Goal: Navigation & Orientation: Find specific page/section

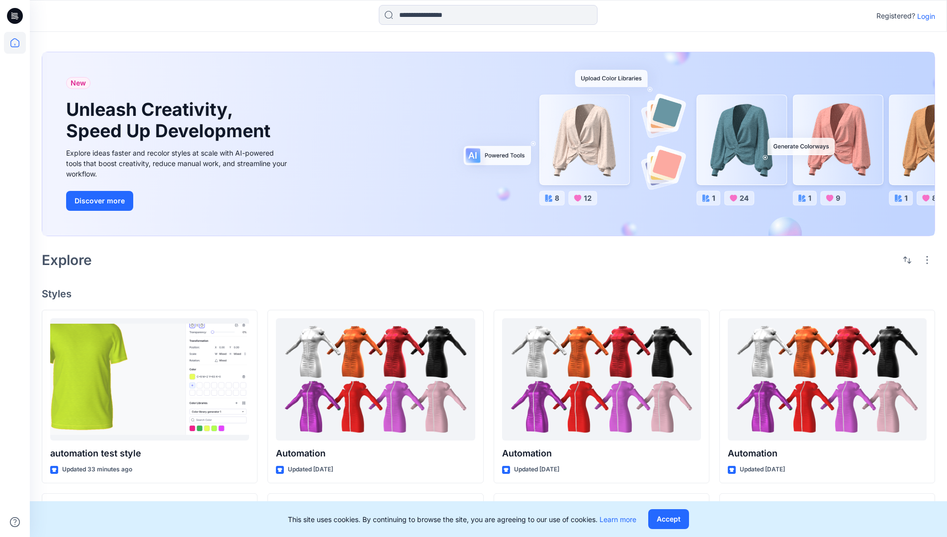
click at [923, 16] on p "Login" at bounding box center [926, 16] width 18 height 10
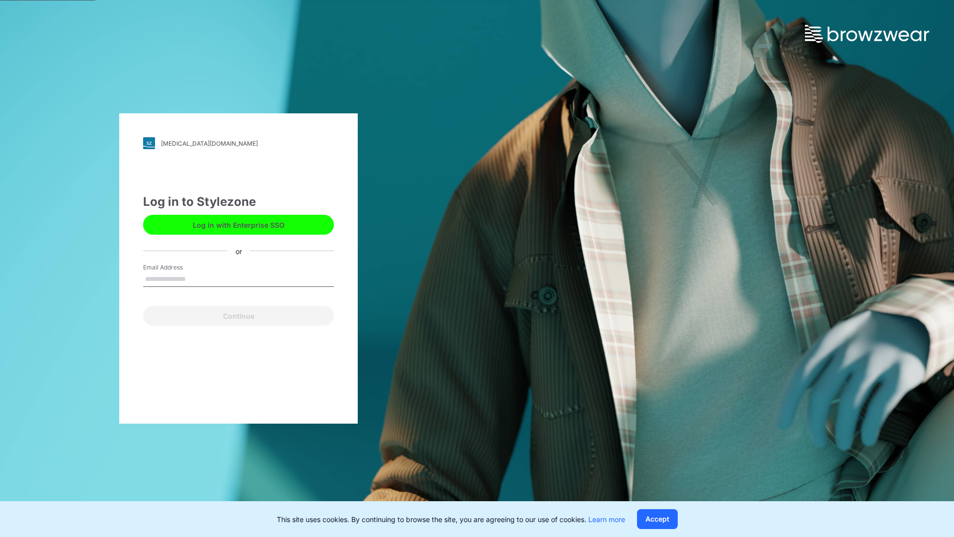
click at [196, 278] on input "Email Address" at bounding box center [238, 279] width 191 height 15
type input "**********"
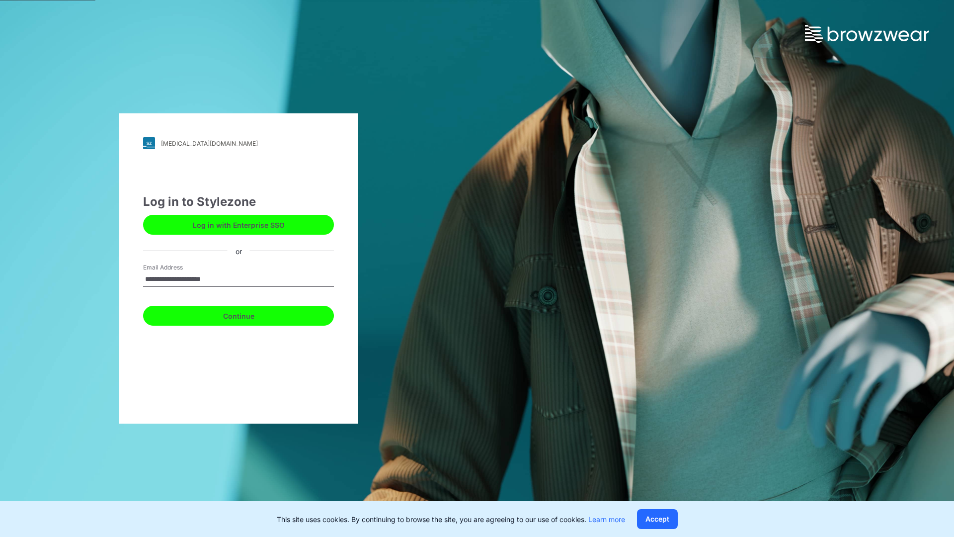
click at [249, 314] on button "Continue" at bounding box center [238, 316] width 191 height 20
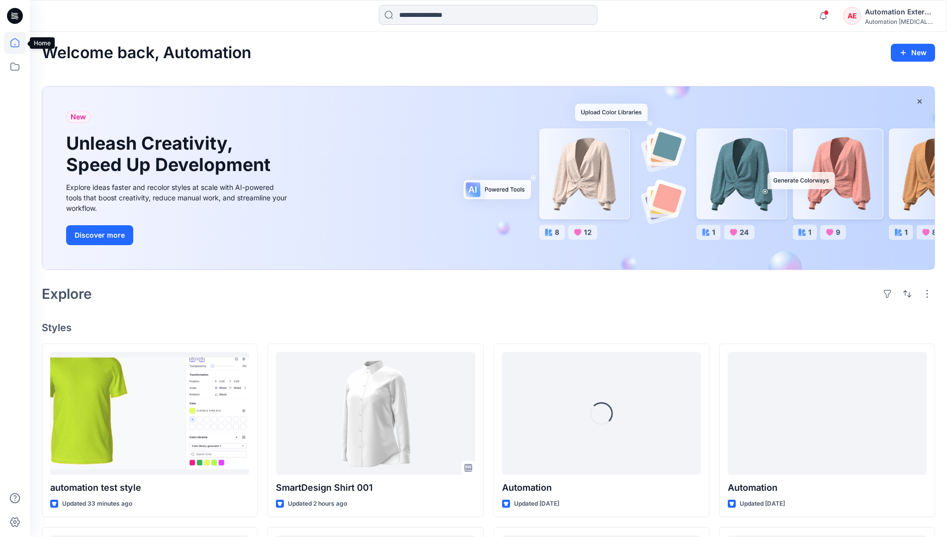
click at [19, 43] on icon at bounding box center [14, 42] width 9 height 9
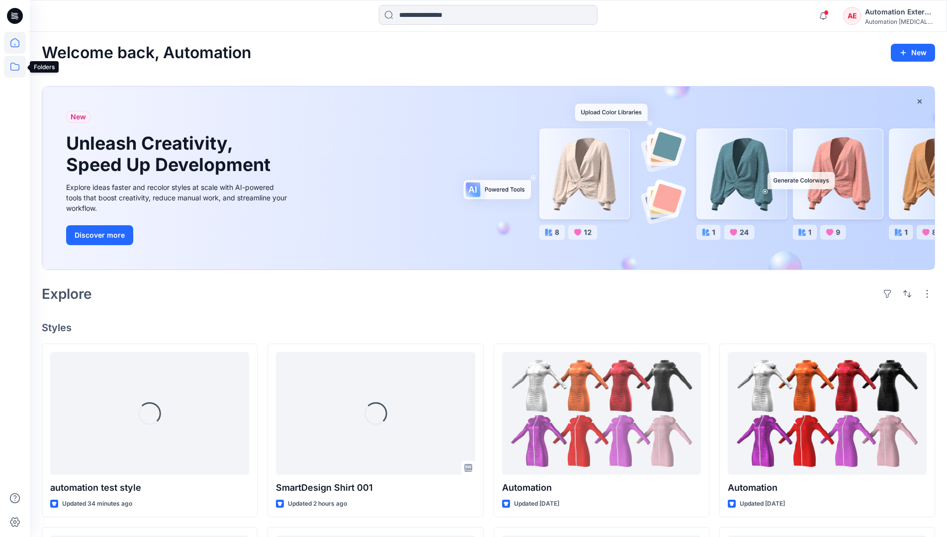
click at [18, 68] on icon at bounding box center [15, 67] width 22 height 22
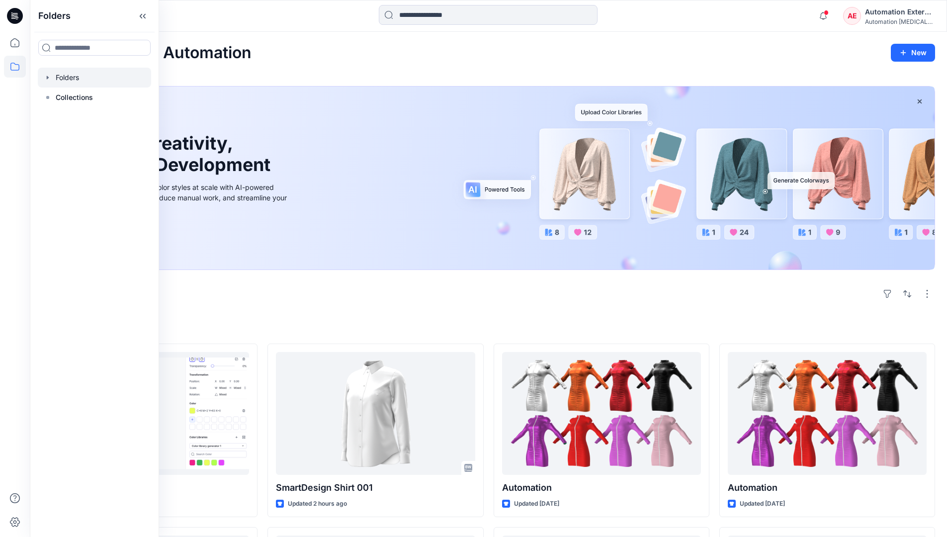
click at [90, 78] on div at bounding box center [94, 78] width 113 height 20
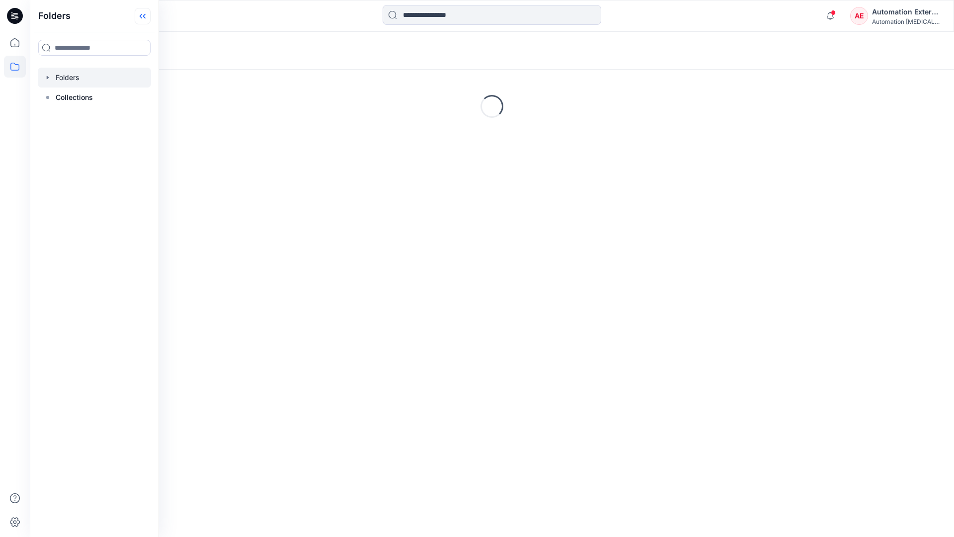
click at [143, 19] on icon at bounding box center [143, 16] width 16 height 16
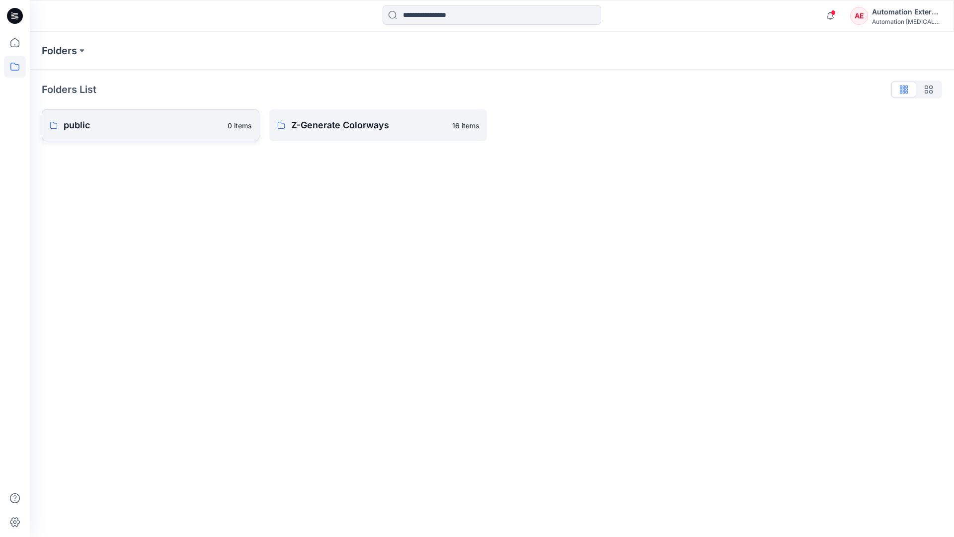
click at [109, 125] on p "public" at bounding box center [143, 125] width 158 height 14
